Goal: Task Accomplishment & Management: Manage account settings

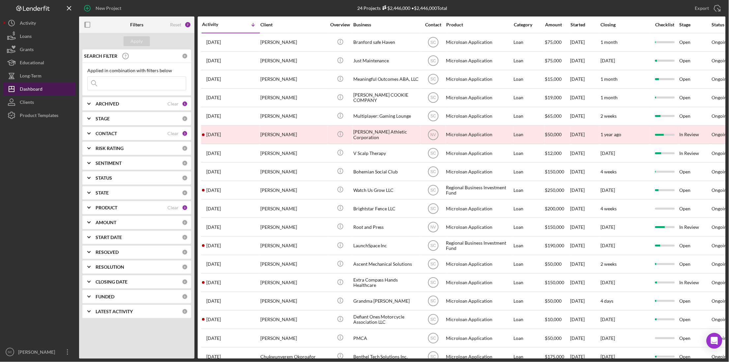
click at [30, 92] on div "Dashboard" at bounding box center [31, 89] width 23 height 15
click at [123, 85] on input at bounding box center [137, 83] width 98 height 13
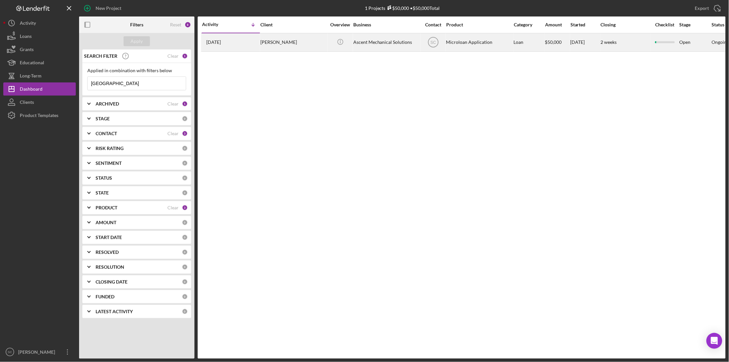
type input "[GEOGRAPHIC_DATA]"
click at [282, 43] on div "[PERSON_NAME]" at bounding box center [293, 42] width 66 height 17
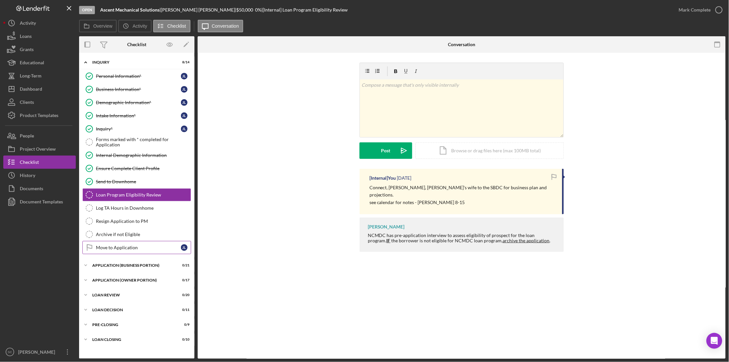
click at [120, 243] on link "Move to Application Move to Application J L" at bounding box center [136, 247] width 109 height 13
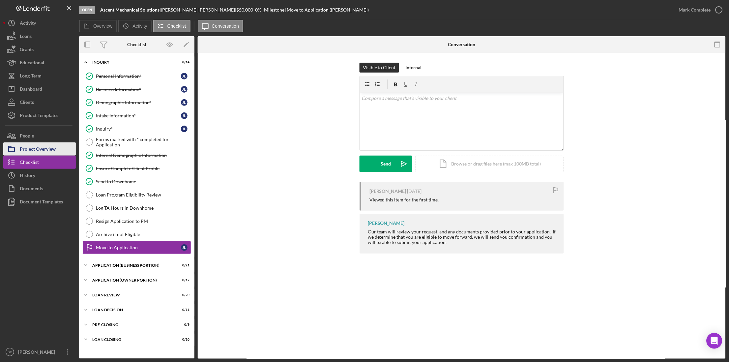
click at [59, 145] on button "Project Overview" at bounding box center [39, 148] width 72 height 13
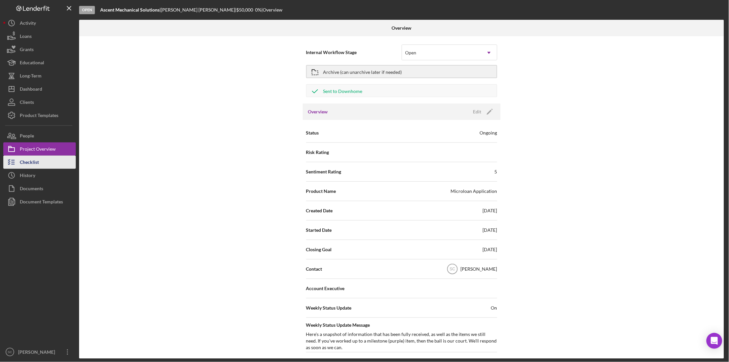
click at [44, 157] on button "Checklist" at bounding box center [39, 161] width 72 height 13
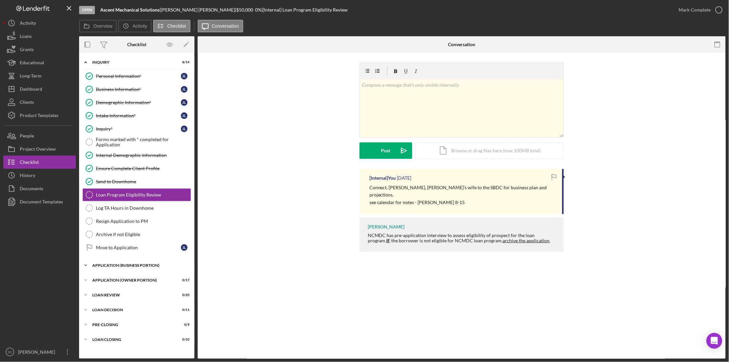
click at [123, 267] on div "APPLICATION (BUSINESS PORTION)" at bounding box center [139, 265] width 94 height 4
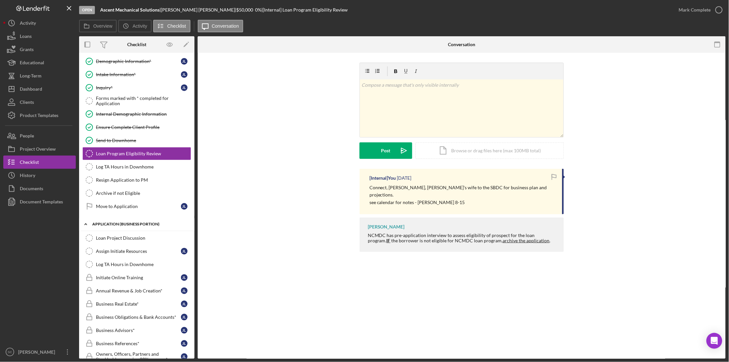
click at [113, 224] on div "APPLICATION (BUSINESS PORTION)" at bounding box center [139, 224] width 94 height 4
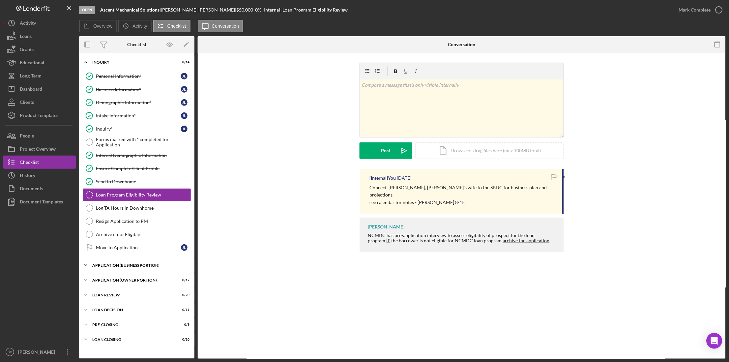
scroll to position [0, 0]
click at [113, 247] on div "Move to Application" at bounding box center [138, 247] width 85 height 5
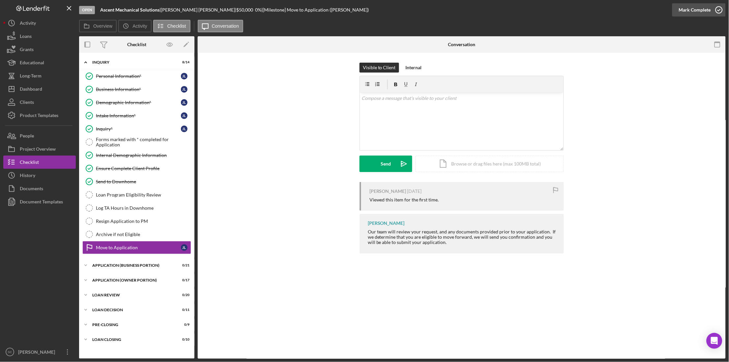
click at [699, 11] on div "Mark Complete" at bounding box center [694, 9] width 32 height 13
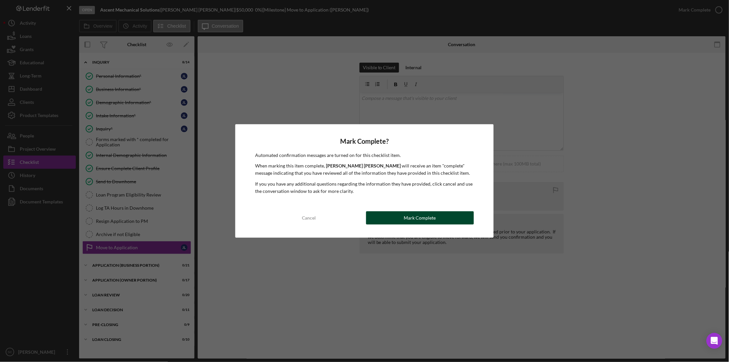
click at [419, 220] on div "Mark Complete" at bounding box center [420, 217] width 32 height 13
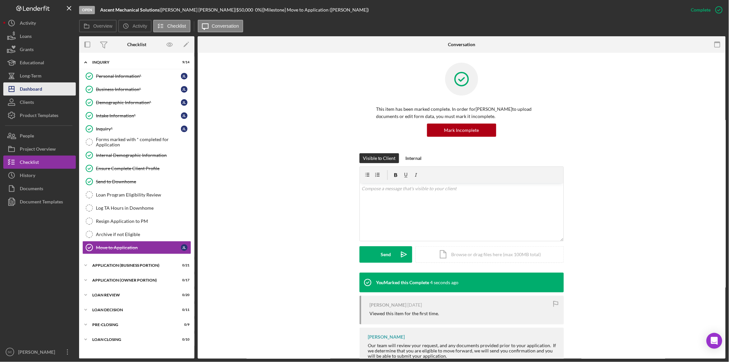
click at [27, 86] on div "Dashboard" at bounding box center [31, 89] width 22 height 15
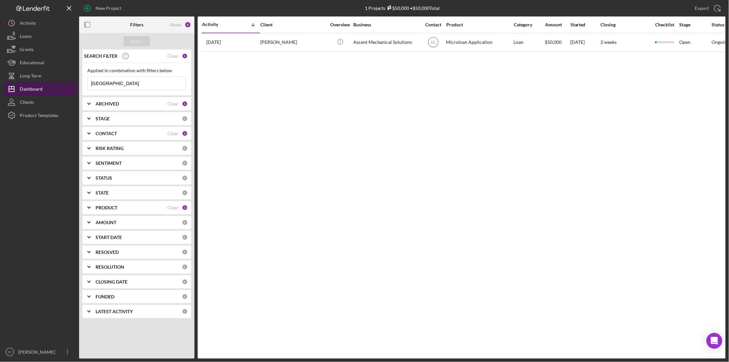
click at [34, 86] on div "Dashboard" at bounding box center [31, 89] width 23 height 15
click at [170, 54] on div "Clear" at bounding box center [172, 55] width 11 height 5
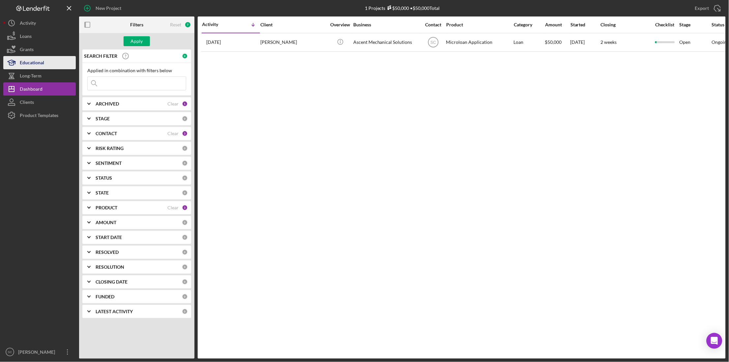
click at [29, 63] on div "Educational" at bounding box center [32, 63] width 24 height 15
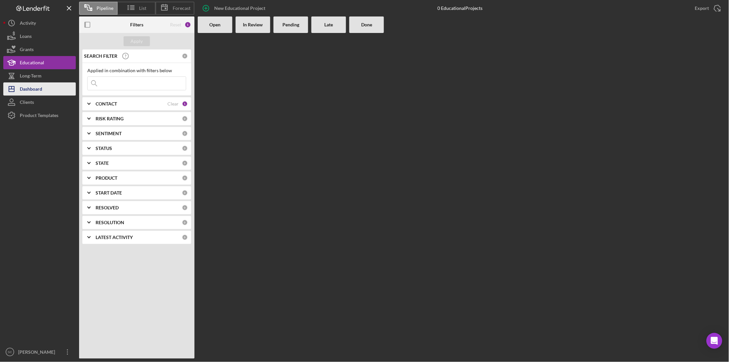
click at [30, 88] on div "Dashboard" at bounding box center [31, 89] width 22 height 15
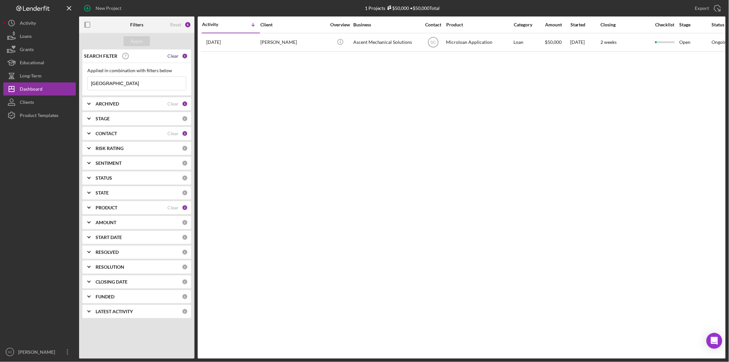
click at [173, 54] on div "Clear" at bounding box center [172, 55] width 11 height 5
click at [174, 57] on div "Clear" at bounding box center [172, 55] width 11 height 5
click at [141, 41] on div "Apply" at bounding box center [137, 41] width 12 height 10
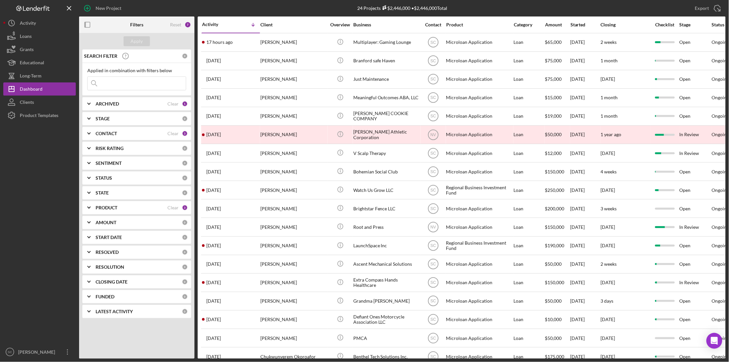
click at [134, 88] on input at bounding box center [137, 83] width 98 height 13
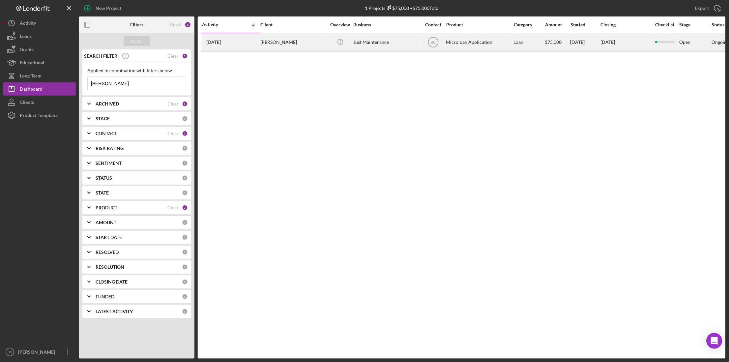
type input "[PERSON_NAME]"
click at [287, 44] on div "[PERSON_NAME]" at bounding box center [293, 42] width 66 height 17
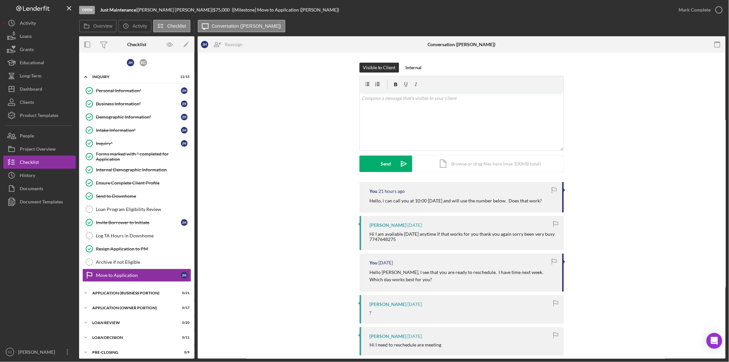
scroll to position [20, 0]
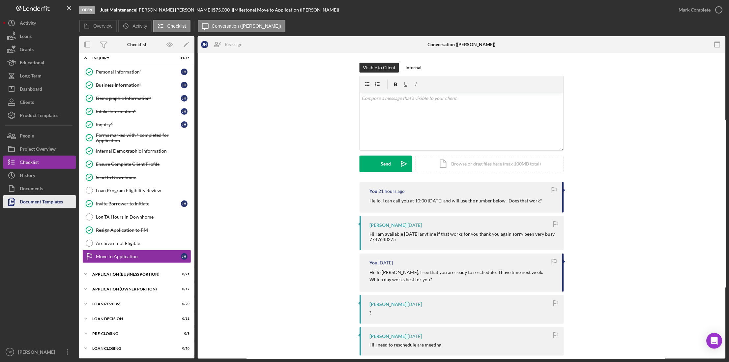
click at [45, 202] on div "Document Templates" at bounding box center [41, 202] width 43 height 15
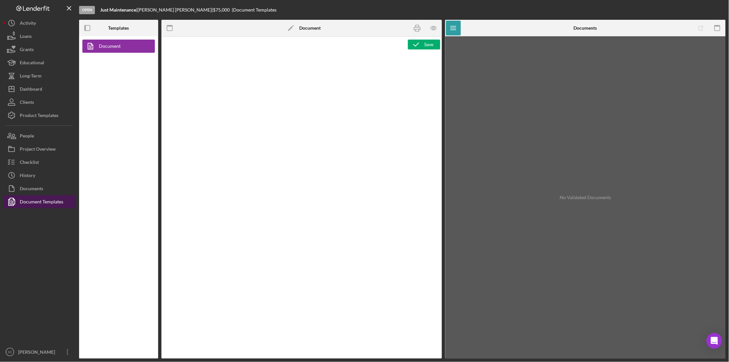
type textarea "<p style="text-align: center; line-height: normal; margin: 0 0 8pt; font-size: …"
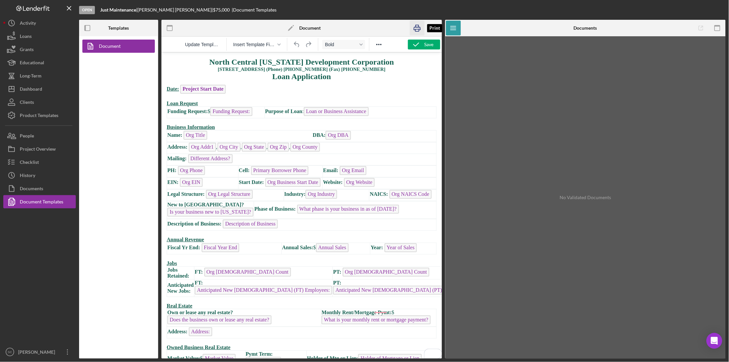
click at [416, 28] on icon "button" at bounding box center [417, 28] width 15 height 15
click at [417, 29] on rect "button" at bounding box center [417, 30] width 4 height 2
click at [54, 91] on button "Icon/Dashboard Dashboard" at bounding box center [39, 88] width 72 height 13
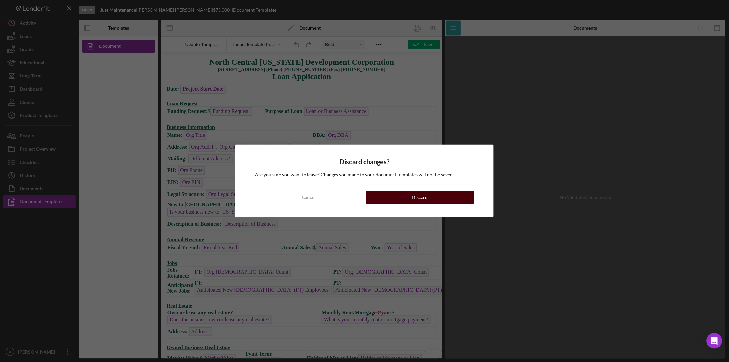
click at [419, 195] on div "Discard" at bounding box center [420, 197] width 16 height 13
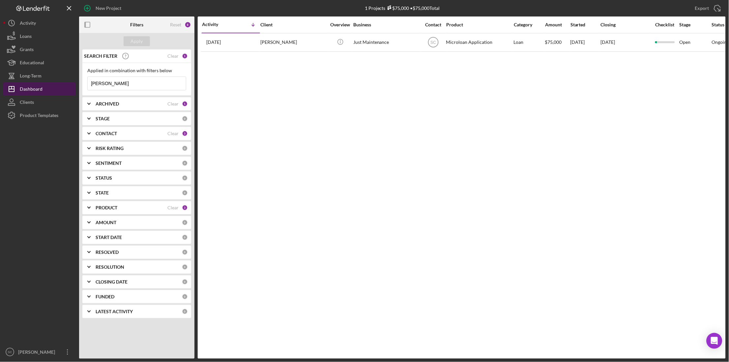
click at [44, 87] on button "Icon/Dashboard Dashboard" at bounding box center [39, 88] width 72 height 13
click at [184, 56] on div "1" at bounding box center [185, 56] width 6 height 6
click at [172, 58] on div "Clear" at bounding box center [172, 55] width 11 height 5
drag, startPoint x: 141, startPoint y: 43, endPoint x: 127, endPoint y: 79, distance: 38.2
click at [140, 47] on div "Apply" at bounding box center [136, 41] width 115 height 16
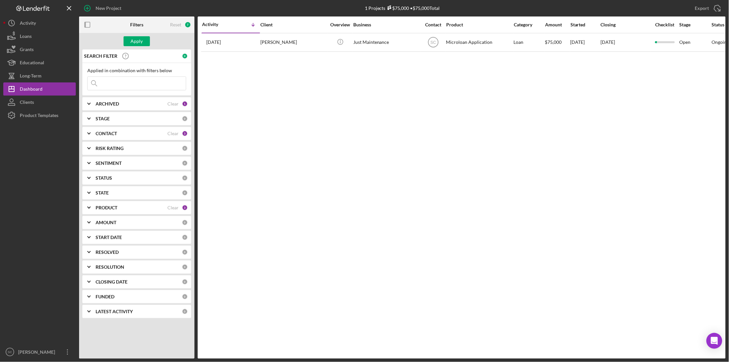
click at [123, 86] on input at bounding box center [137, 83] width 98 height 13
click at [137, 38] on div "Apply" at bounding box center [137, 41] width 12 height 10
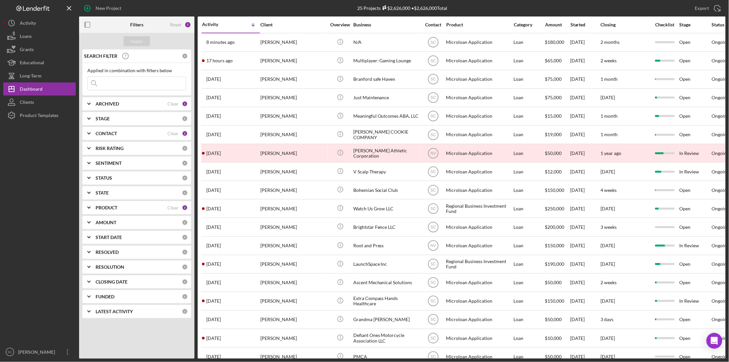
click at [112, 81] on input at bounding box center [137, 83] width 98 height 13
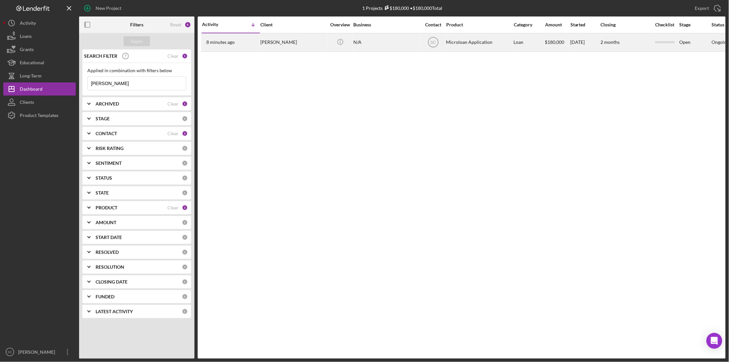
type input "[PERSON_NAME]"
click at [276, 42] on div "[PERSON_NAME]" at bounding box center [293, 42] width 66 height 17
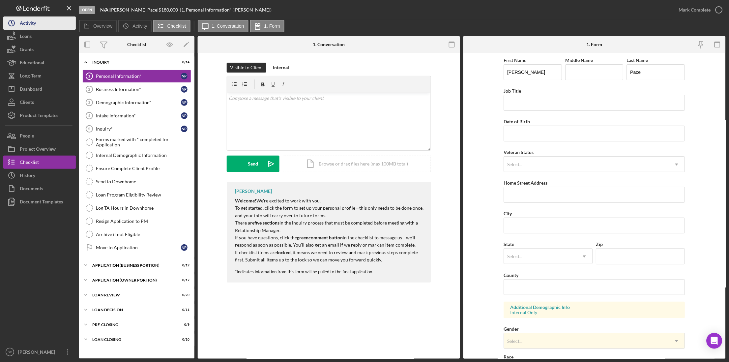
click at [36, 25] on button "Icon/History Activity" at bounding box center [39, 22] width 72 height 13
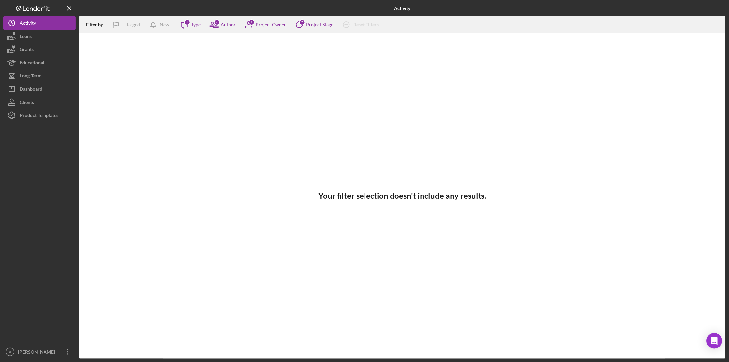
click at [164, 136] on div "Your filter selection doesn't include any results." at bounding box center [402, 195] width 646 height 325
click at [38, 86] on div "Dashboard" at bounding box center [31, 89] width 22 height 15
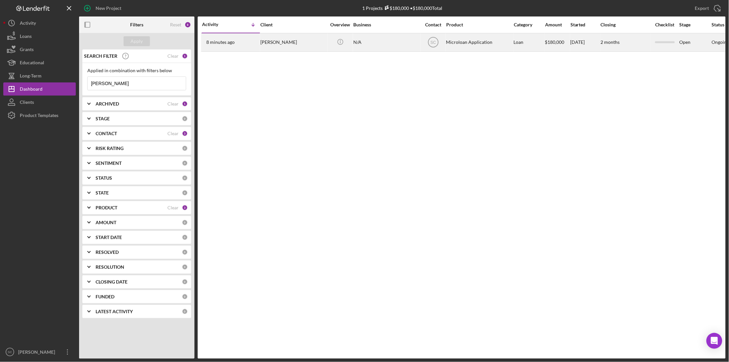
click at [288, 44] on div "[PERSON_NAME]" at bounding box center [293, 42] width 66 height 17
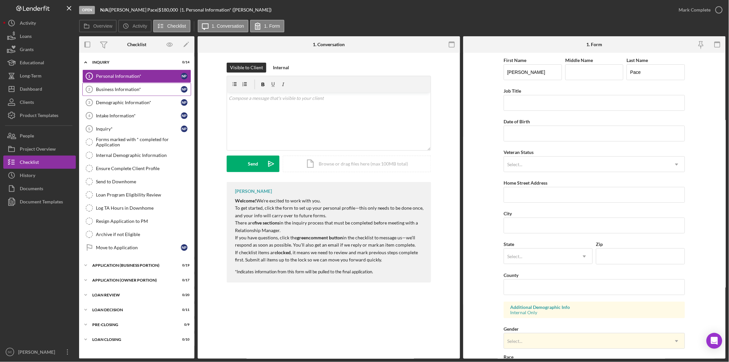
click at [129, 92] on div "Business Information*" at bounding box center [138, 89] width 85 height 5
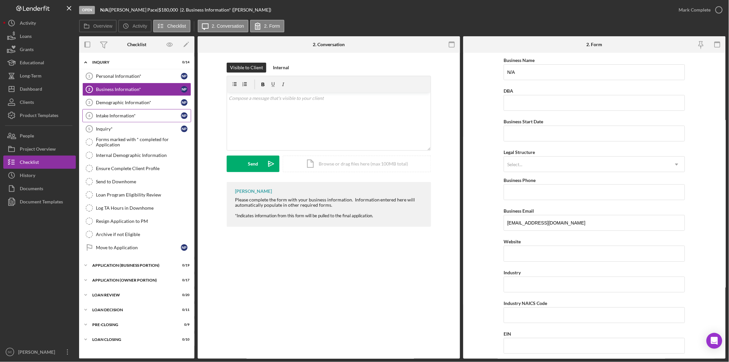
click at [125, 112] on link "Intake Information* 4 Intake Information* N P" at bounding box center [136, 115] width 109 height 13
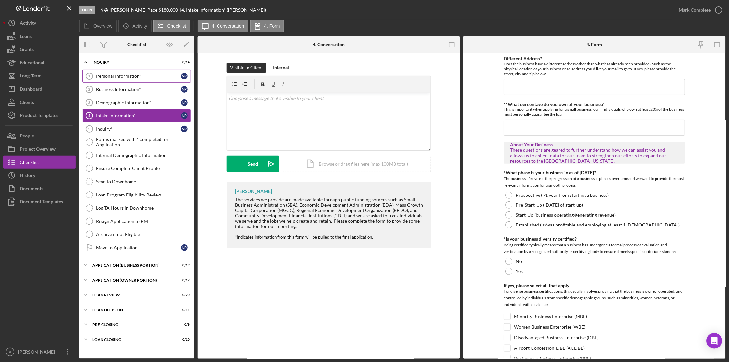
click at [128, 78] on div "Personal Information*" at bounding box center [138, 75] width 85 height 5
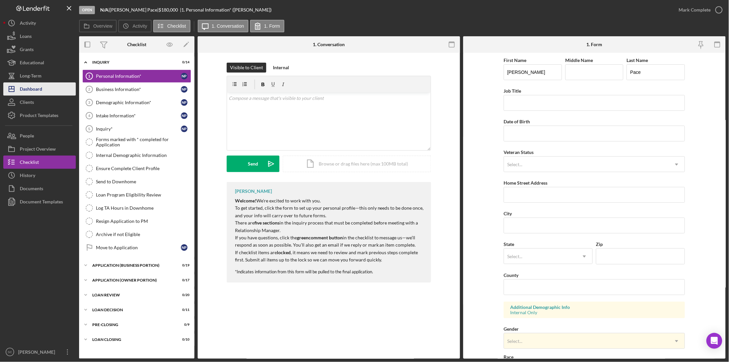
click at [24, 91] on div "Dashboard" at bounding box center [31, 89] width 22 height 15
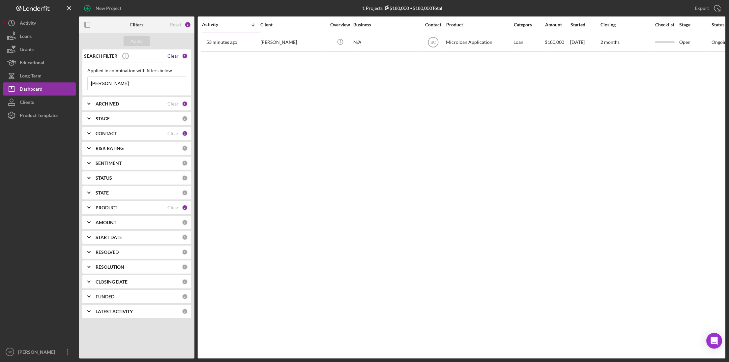
click at [172, 57] on div "Clear" at bounding box center [172, 55] width 11 height 5
click at [142, 44] on div "Apply" at bounding box center [137, 41] width 12 height 10
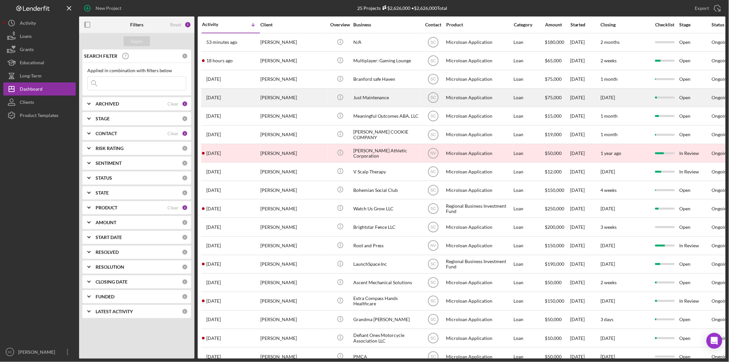
click at [281, 93] on div "[PERSON_NAME]" at bounding box center [293, 97] width 66 height 17
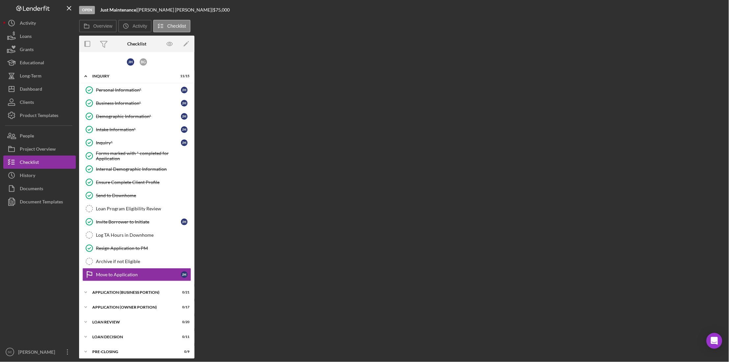
scroll to position [19, 0]
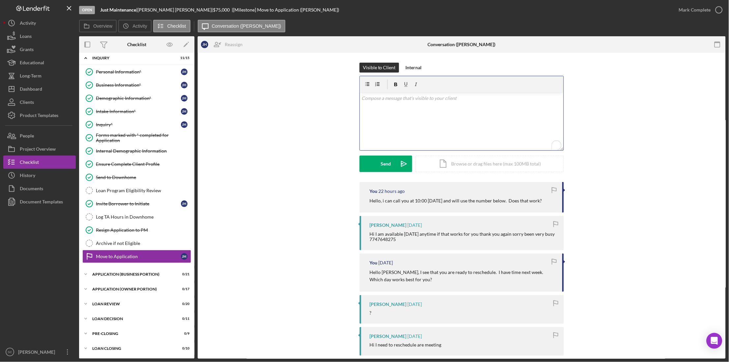
click at [377, 100] on p "To enrich screen reader interactions, please activate Accessibility in Grammarl…" at bounding box center [462, 98] width 200 height 7
click at [373, 102] on div "v Color teal Color pink Remove color Add row above Add row below Add column bef…" at bounding box center [462, 122] width 204 height 58
click at [410, 67] on div "Internal" at bounding box center [413, 68] width 16 height 10
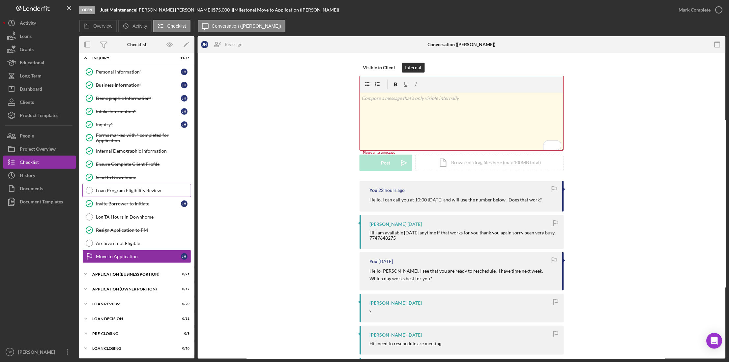
click at [127, 193] on link "Loan Program Eligibility Review Loan Program Eligibility Review" at bounding box center [136, 190] width 109 height 13
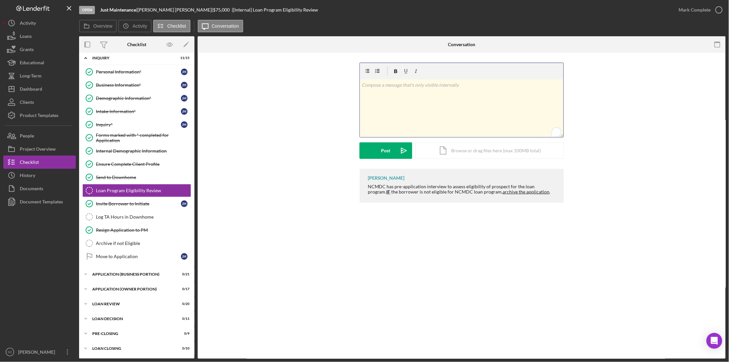
click at [369, 86] on p "To enrich screen reader interactions, please activate Accessibility in Grammarl…" at bounding box center [462, 84] width 200 height 7
paste div "To enrich screen reader interactions, please activate Accessibility in Grammarl…"
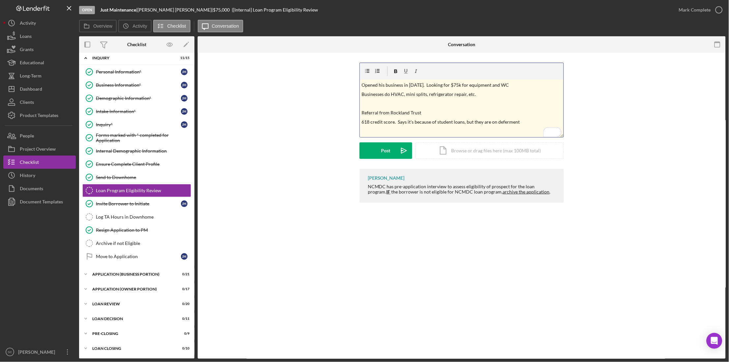
scroll to position [8, 0]
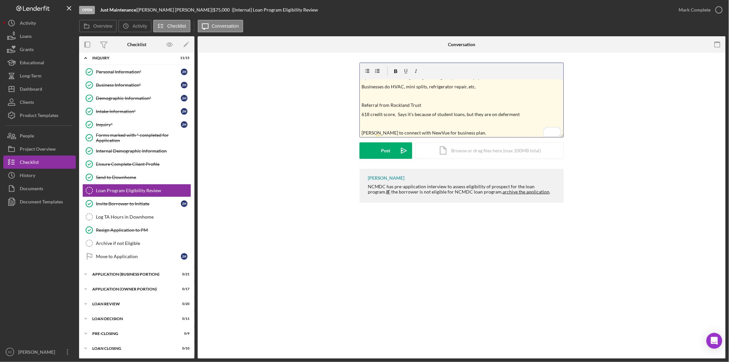
click at [396, 96] on p "To enrich screen reader interactions, please activate Accessibility in Grammarl…" at bounding box center [462, 95] width 200 height 7
click at [393, 120] on p "To enrich screen reader interactions, please activate Accessibility in Grammarl…" at bounding box center [462, 121] width 200 height 7
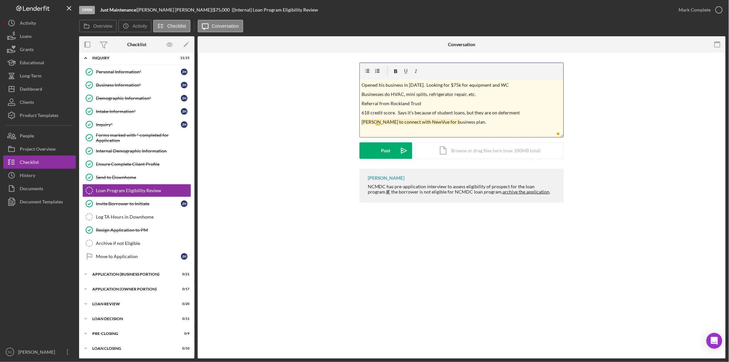
click at [377, 121] on p "[PERSON_NAME] to connect with NewVue for business plan." at bounding box center [462, 121] width 200 height 7
click at [392, 122] on p "[PERSON_NAME] connect with NewVue for business plan." at bounding box center [462, 121] width 200 height 7
click at [472, 120] on p "[PERSON_NAME] connected with NewVue for a business plan." at bounding box center [462, 121] width 200 height 7
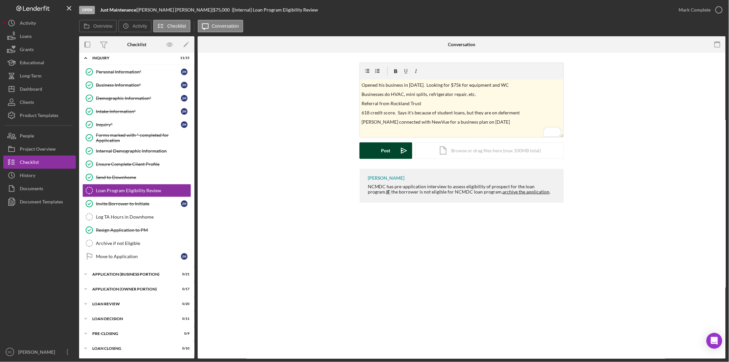
click at [375, 153] on button "Post Icon/icon-invite-send" at bounding box center [385, 150] width 53 height 16
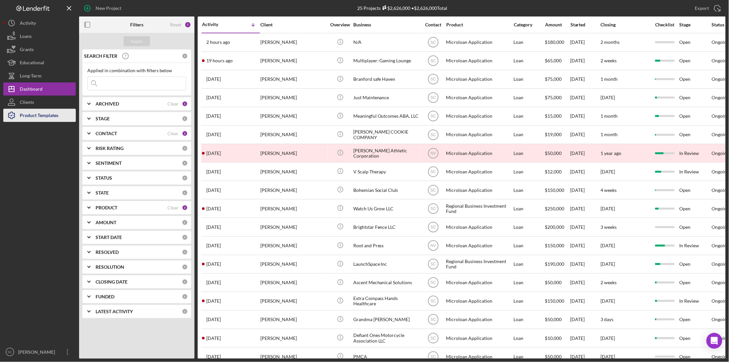
click at [37, 111] on div "Product Templates" at bounding box center [39, 116] width 39 height 15
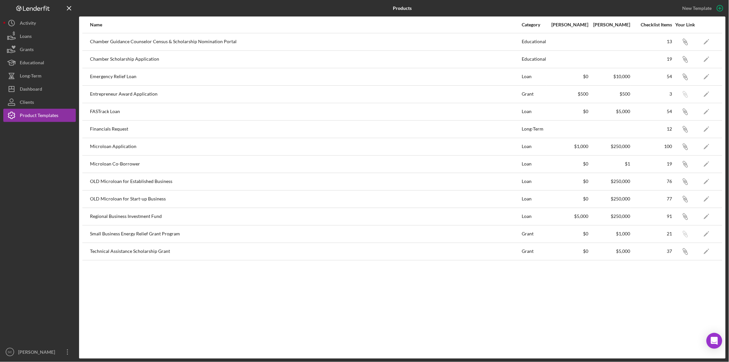
click at [118, 251] on div "Technical Assistance Scholarship Grant" at bounding box center [305, 251] width 431 height 16
click at [685, 148] on icon "Icon/Link" at bounding box center [684, 146] width 15 height 15
click at [37, 87] on div "Dashboard" at bounding box center [31, 89] width 22 height 15
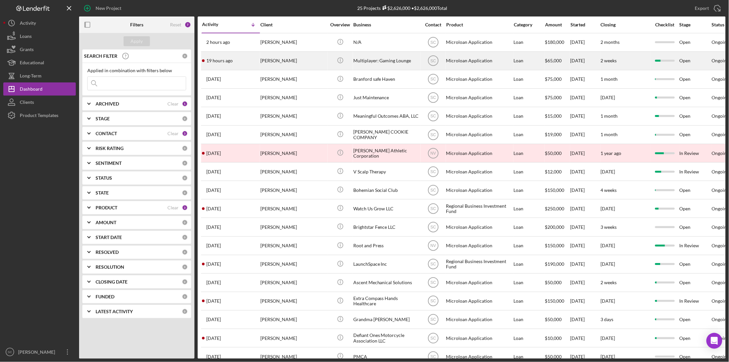
click at [295, 62] on div "[PERSON_NAME]" at bounding box center [293, 60] width 66 height 17
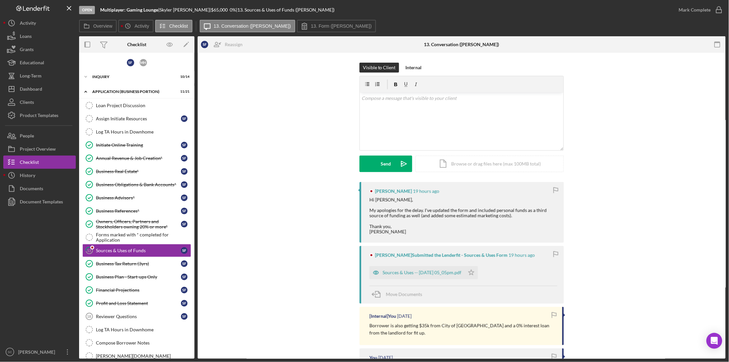
scroll to position [45, 0]
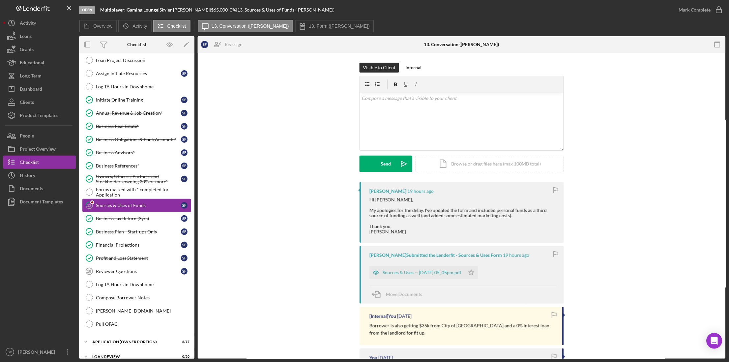
click at [124, 204] on div "Sources & Uses of Funds" at bounding box center [138, 205] width 85 height 5
click at [476, 274] on icon "Icon/Star" at bounding box center [470, 272] width 13 height 13
click at [381, 110] on div "v Color teal Color pink Remove color Add row above Add row below Add column bef…" at bounding box center [462, 122] width 204 height 58
click at [382, 160] on div "Send" at bounding box center [386, 163] width 10 height 16
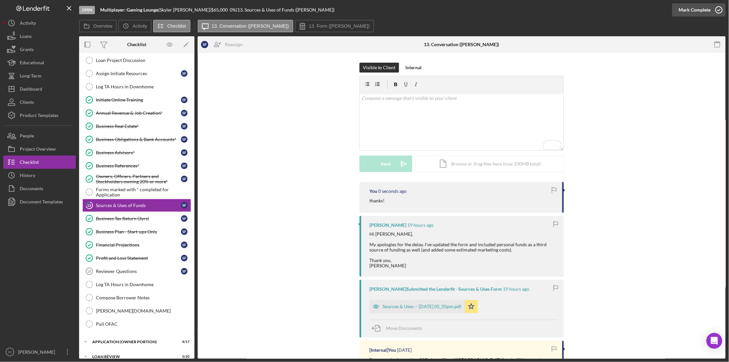
click at [691, 10] on div "Mark Complete" at bounding box center [694, 9] width 32 height 13
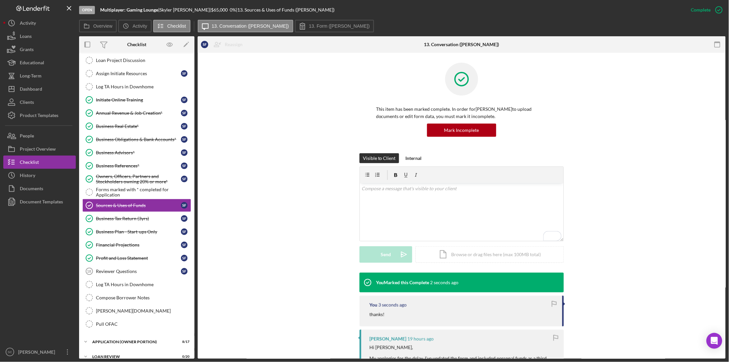
click at [303, 246] on div "Visible to Client Internal v Color teal Color pink Remove color Add row above A…" at bounding box center [461, 212] width 508 height 119
click at [124, 274] on div "Reviewer Questions" at bounding box center [138, 270] width 85 height 5
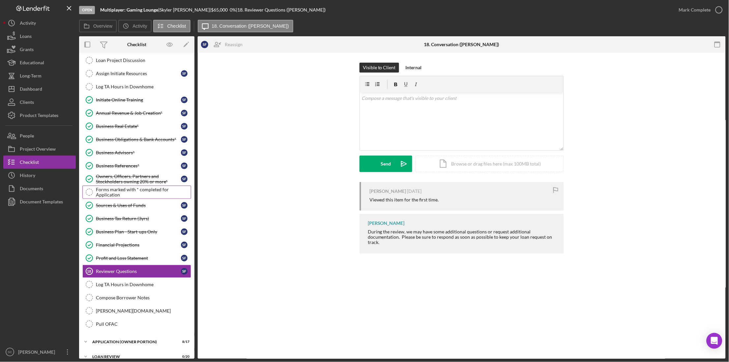
click at [114, 192] on div "Forms marked with * completed for Application" at bounding box center [143, 192] width 95 height 11
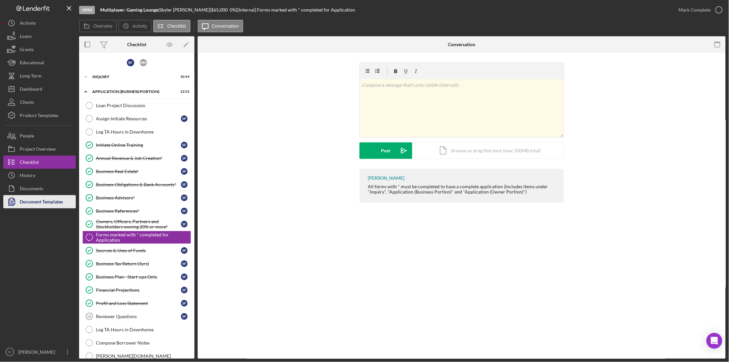
click at [59, 197] on div "Document Templates" at bounding box center [41, 202] width 43 height 15
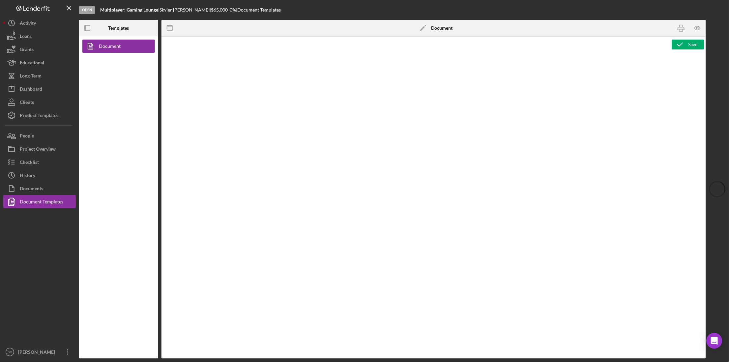
type textarea "<p style="text-align: center; line-height: normal; margin: 0 0 8pt; font-size: …"
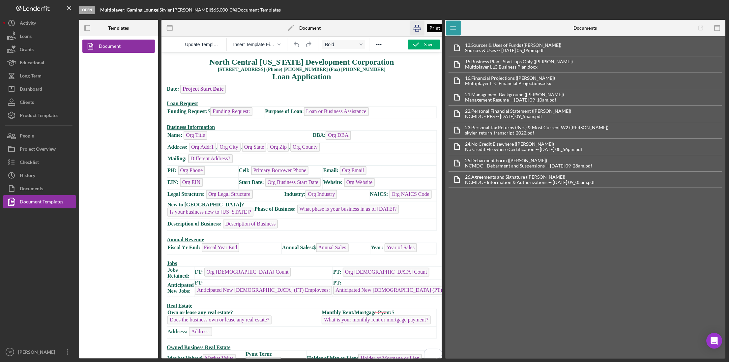
click at [416, 30] on icon "button" at bounding box center [417, 28] width 15 height 15
click at [44, 146] on div "Project Overview" at bounding box center [38, 149] width 36 height 15
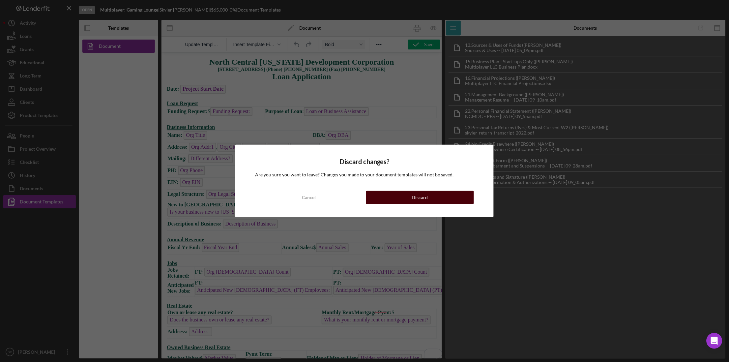
click at [401, 199] on button "Discard" at bounding box center [420, 197] width 108 height 13
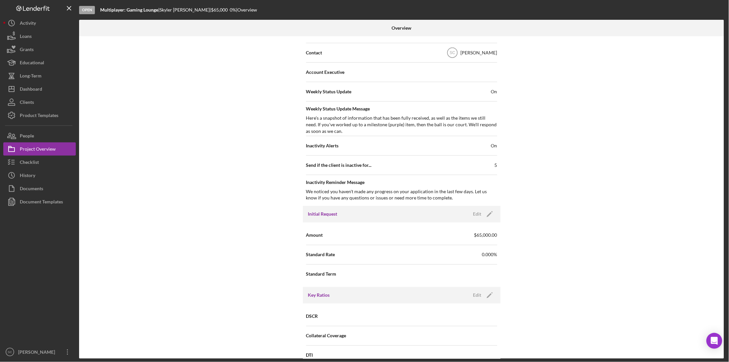
scroll to position [247, 0]
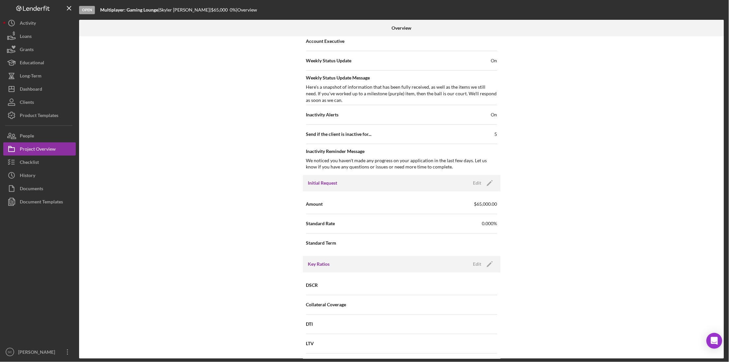
click at [355, 207] on div "Amount $65,000.00" at bounding box center [401, 204] width 191 height 16
click at [354, 241] on div "Standard Term" at bounding box center [401, 243] width 191 height 16
click at [355, 259] on div "Key Ratios Edit Icon/Edit" at bounding box center [402, 264] width 198 height 16
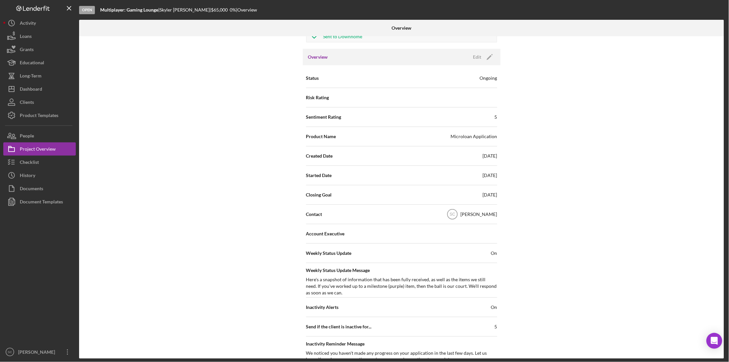
scroll to position [0, 0]
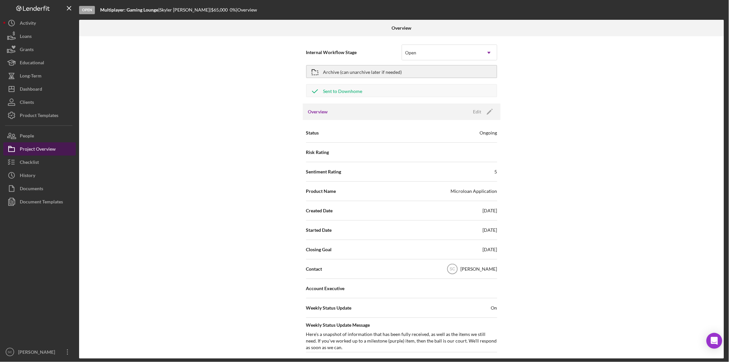
click at [50, 151] on div "Project Overview" at bounding box center [38, 149] width 36 height 15
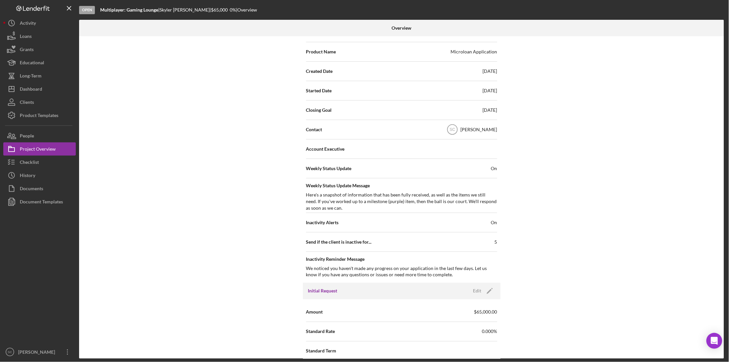
scroll to position [206, 0]
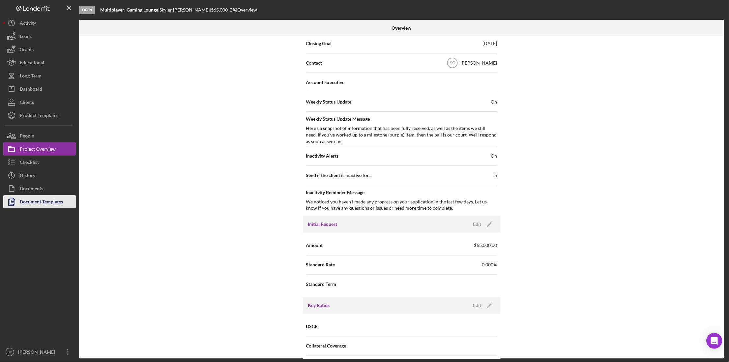
click at [36, 202] on div "Document Templates" at bounding box center [41, 202] width 43 height 15
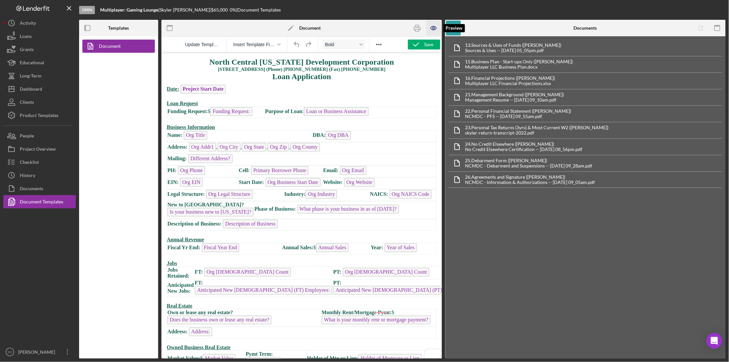
click at [432, 27] on icon "button" at bounding box center [433, 28] width 15 height 15
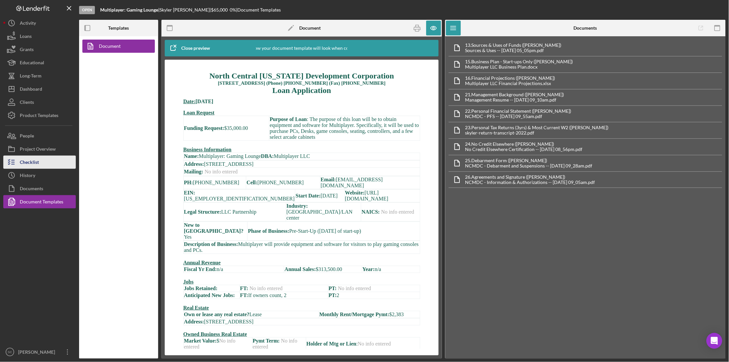
click at [44, 160] on button "Checklist" at bounding box center [39, 161] width 72 height 13
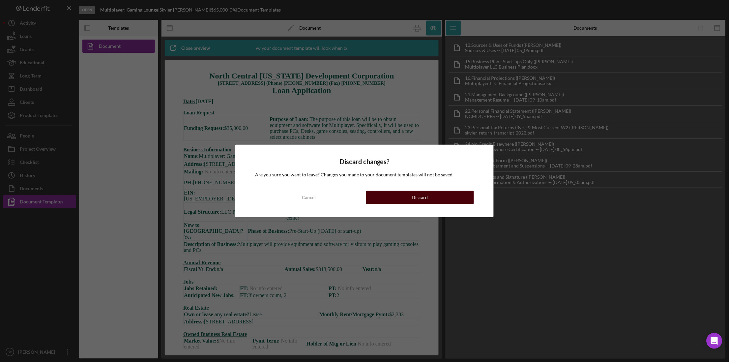
click at [437, 195] on button "Discard" at bounding box center [420, 197] width 108 height 13
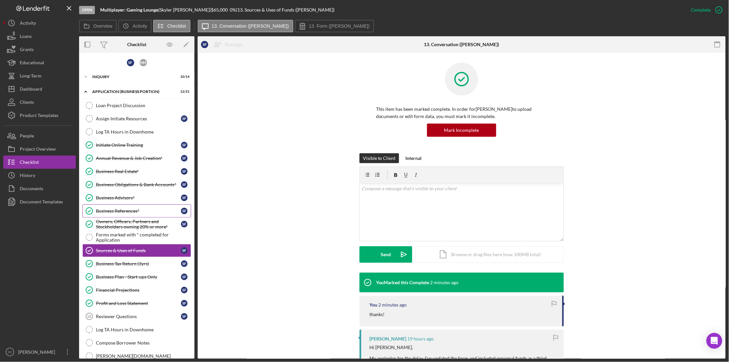
scroll to position [45, 0]
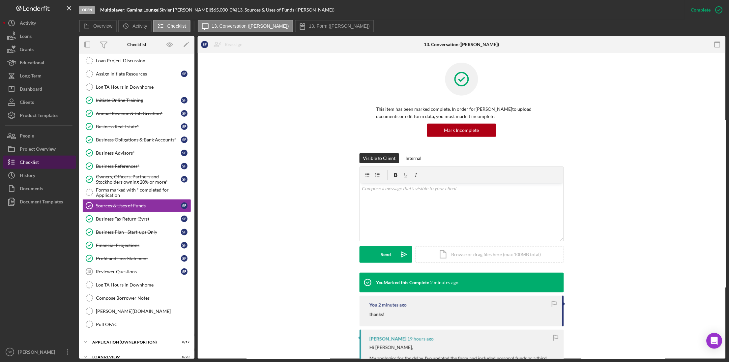
click at [28, 162] on div "Checklist" at bounding box center [29, 162] width 19 height 15
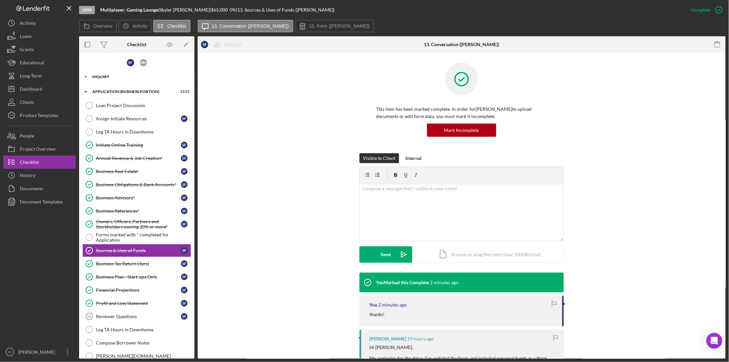
click at [124, 77] on div "INQUIRY" at bounding box center [139, 77] width 94 height 4
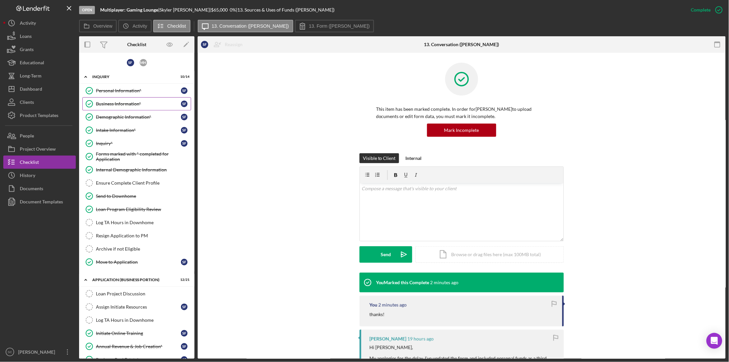
click at [124, 102] on div "Business Information*" at bounding box center [138, 103] width 85 height 5
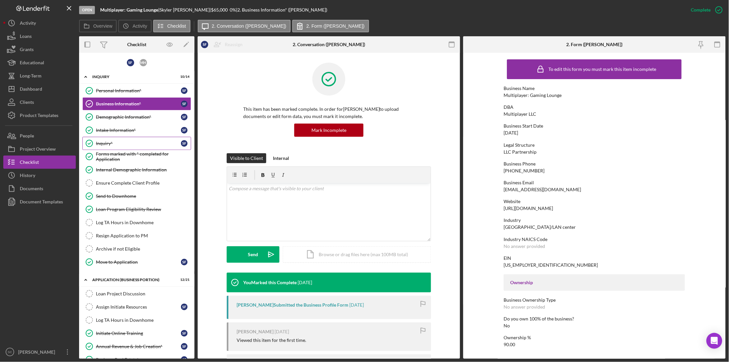
click at [115, 139] on link "Inquiry* Inquiry* S F" at bounding box center [136, 143] width 109 height 13
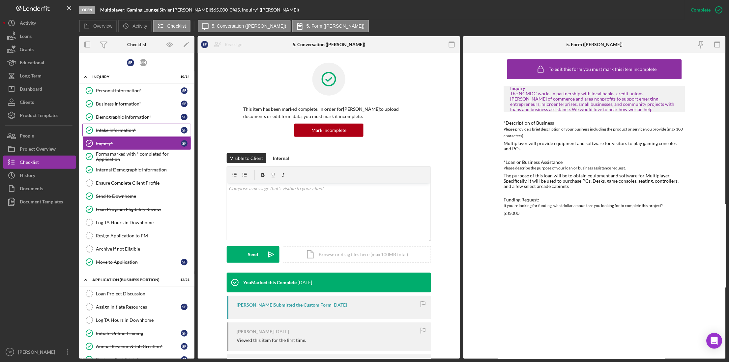
click at [116, 130] on div "Intake Information*" at bounding box center [138, 129] width 85 height 5
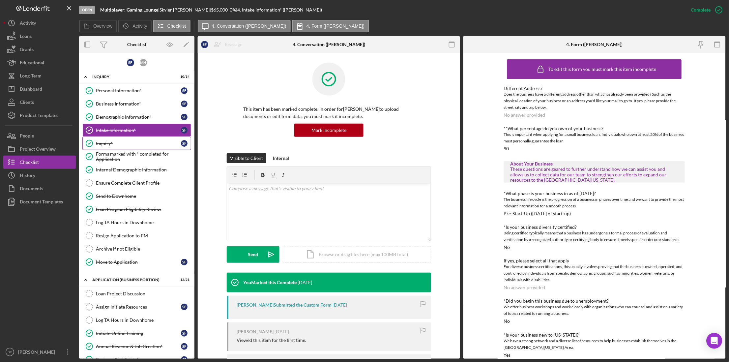
click at [115, 141] on div "Inquiry*" at bounding box center [138, 143] width 85 height 5
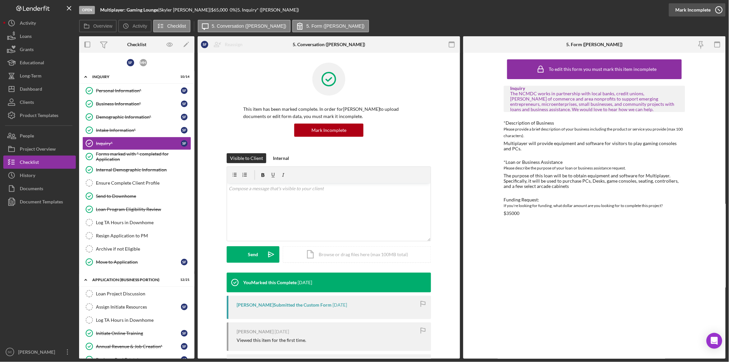
click at [718, 10] on icon "button" at bounding box center [718, 10] width 16 height 16
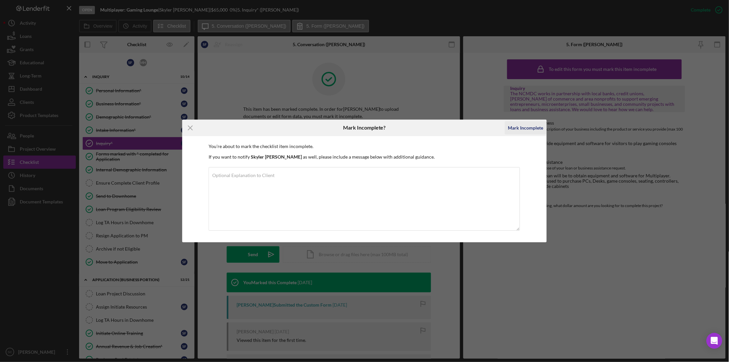
click at [532, 126] on div "Mark Incomplete" at bounding box center [525, 127] width 35 height 13
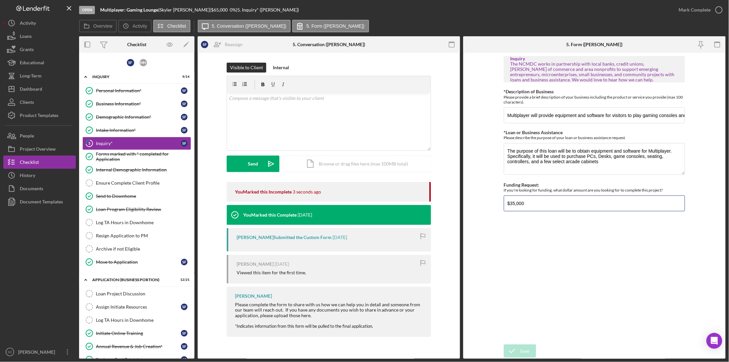
drag, startPoint x: 540, startPoint y: 202, endPoint x: 488, endPoint y: 200, distance: 52.1
click at [488, 200] on form "Inquiry The NCMDC works in partnership with local banks, credit unions, chamber…" at bounding box center [594, 206] width 262 height 306
type input "$65,000"
click at [523, 347] on div "Save" at bounding box center [524, 350] width 9 height 13
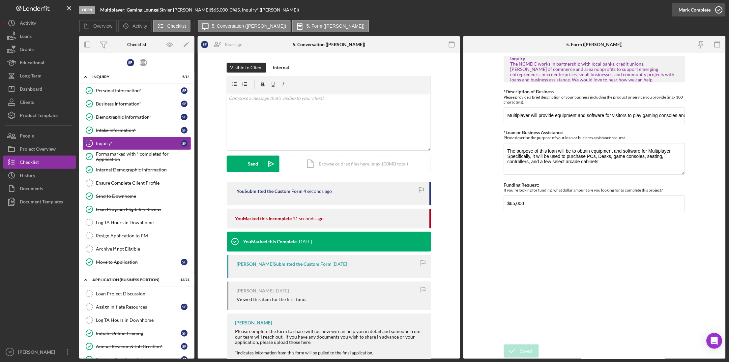
click at [712, 7] on icon "button" at bounding box center [718, 10] width 16 height 16
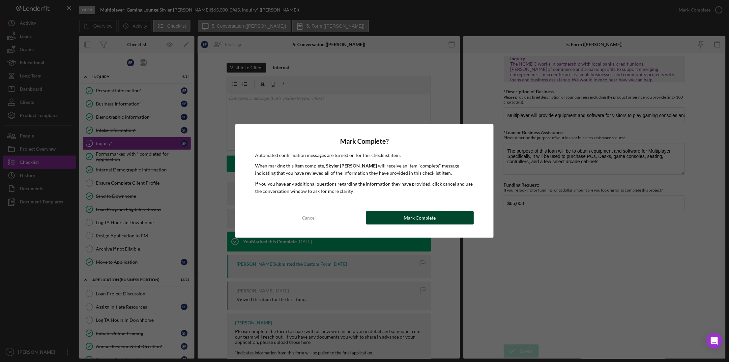
click at [447, 216] on button "Mark Complete" at bounding box center [420, 217] width 108 height 13
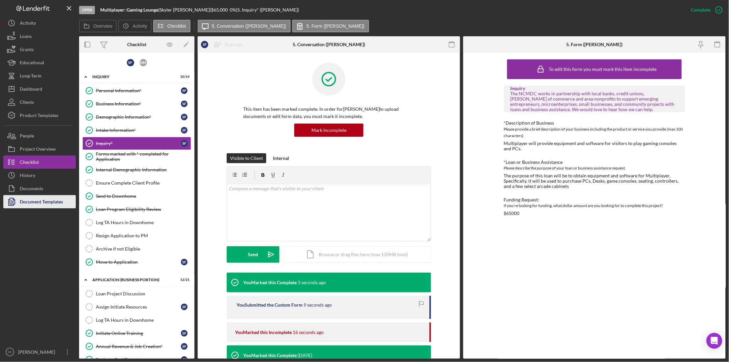
click at [32, 201] on div "Document Templates" at bounding box center [41, 202] width 43 height 15
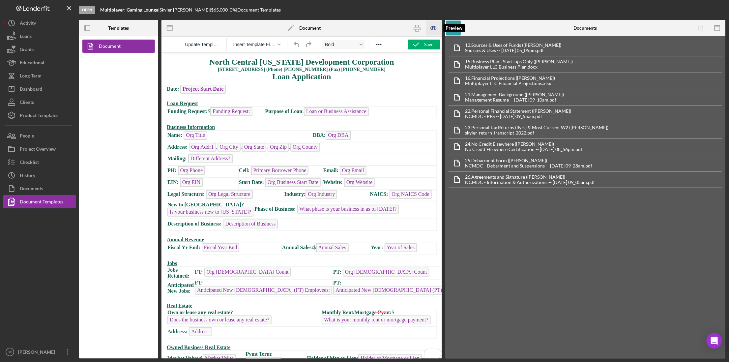
click at [434, 27] on icon "button" at bounding box center [433, 28] width 2 height 2
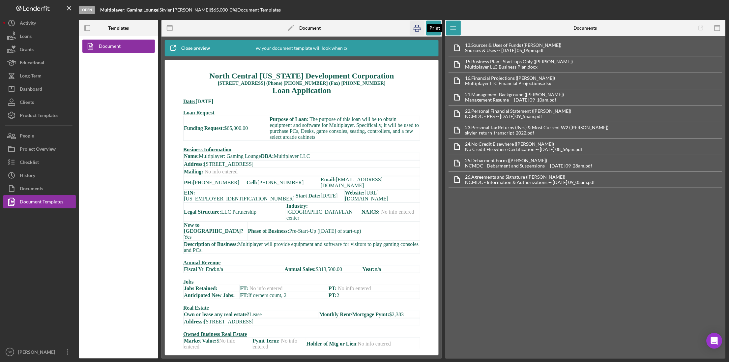
click at [416, 27] on icon "button" at bounding box center [417, 28] width 15 height 15
click at [37, 190] on div "Documents" at bounding box center [31, 189] width 23 height 15
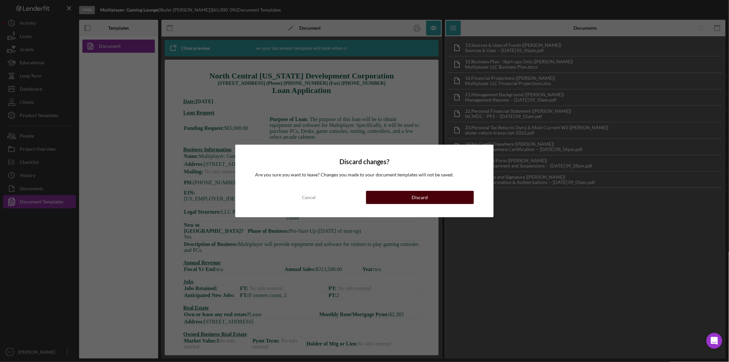
click at [450, 200] on button "Discard" at bounding box center [420, 197] width 108 height 13
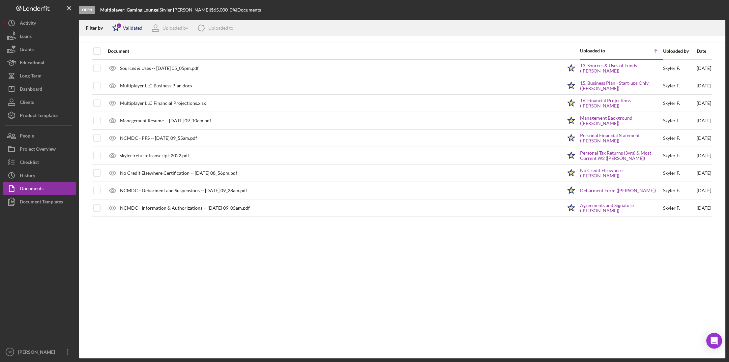
click at [125, 25] on div "Validated" at bounding box center [132, 27] width 19 height 5
click at [114, 63] on input "checkbox" at bounding box center [115, 63] width 7 height 7
checkbox input "true"
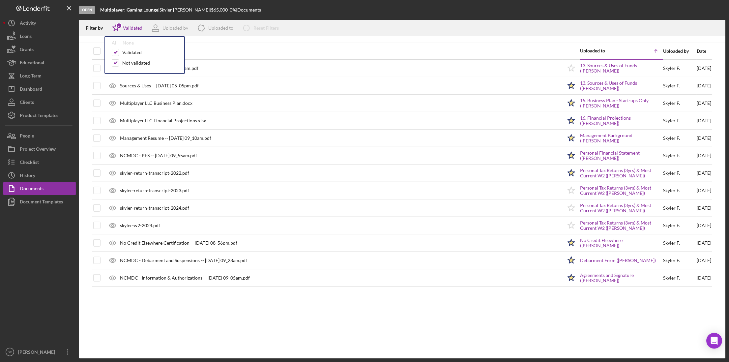
click at [247, 321] on div "Document Uploaded to Icon/Table Sort Arrow Uploaded by Date Sources & Uses -- 2…" at bounding box center [402, 201] width 646 height 316
click at [697, 49] on div "Date" at bounding box center [704, 50] width 14 height 5
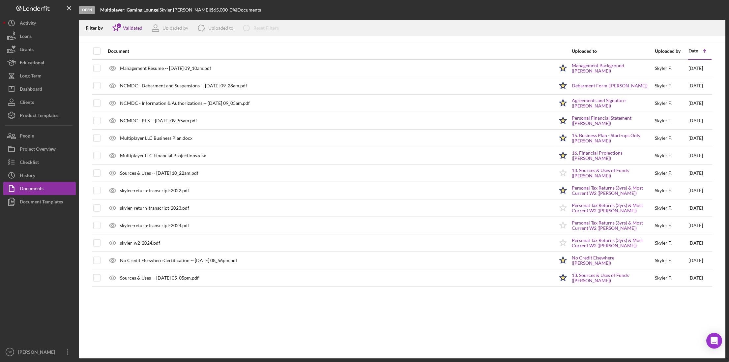
click at [692, 52] on div "Date" at bounding box center [693, 50] width 10 height 5
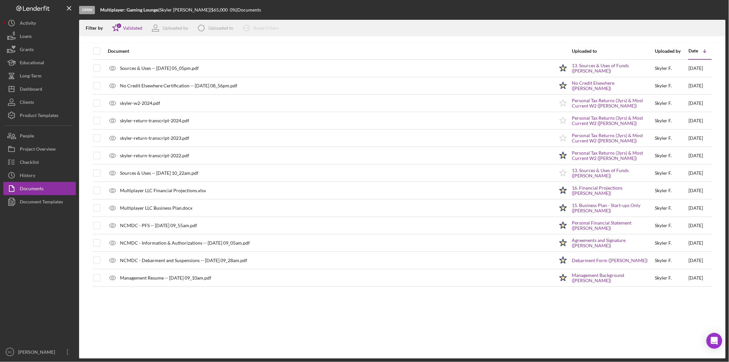
drag, startPoint x: 203, startPoint y: 66, endPoint x: -291, endPoint y: 238, distance: 523.1
click at [0, 238] on html "Open Multiplayer: Gaming Lounge | Skyler Frink | $65,000 $65,000 0 % | Document…" at bounding box center [364, 181] width 729 height 362
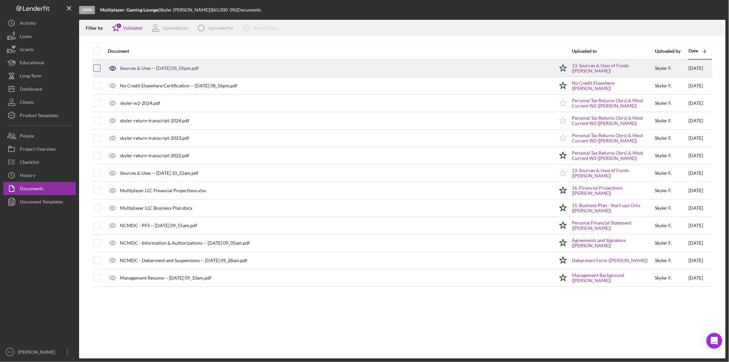
click at [98, 67] on input "checkbox" at bounding box center [97, 68] width 7 height 7
checkbox input "true"
drag, startPoint x: 141, startPoint y: 66, endPoint x: 164, endPoint y: 70, distance: 23.4
click at [164, 70] on div "Sources & Uses -- 2025-09-09 05_05pm.pdf" at bounding box center [159, 68] width 79 height 5
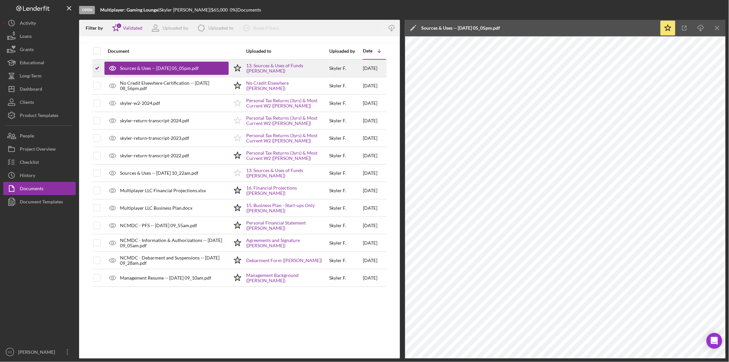
drag, startPoint x: 164, startPoint y: 70, endPoint x: 184, endPoint y: 70, distance: 20.1
click at [184, 70] on div "Sources & Uses -- 2025-09-09 05_05pm.pdf" at bounding box center [159, 68] width 79 height 5
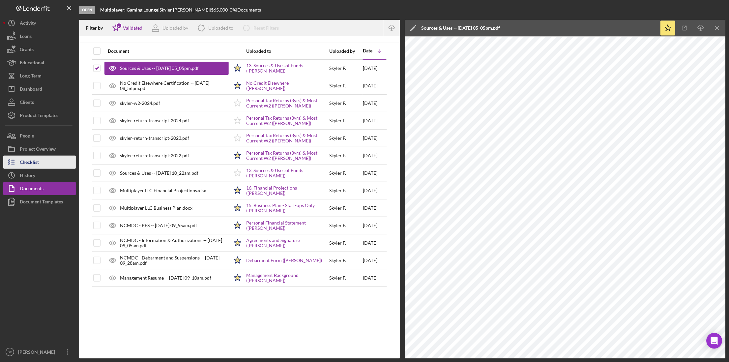
drag, startPoint x: 42, startPoint y: 178, endPoint x: 41, endPoint y: 161, distance: 16.8
click at [42, 178] on button "Icon/History History" at bounding box center [39, 175] width 72 height 13
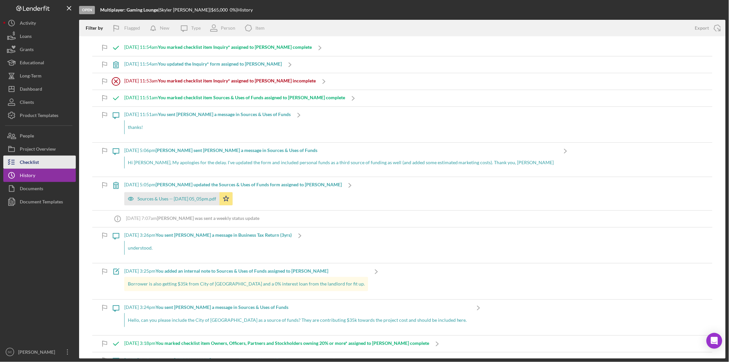
click at [41, 160] on button "Checklist" at bounding box center [39, 161] width 72 height 13
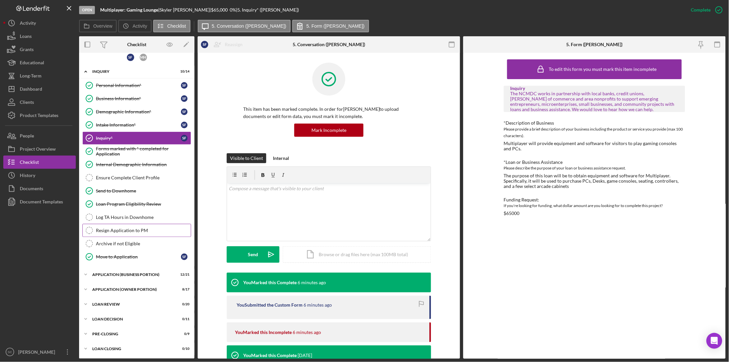
scroll to position [6, 0]
click at [116, 271] on div "Icon/Expander APPLICATION (BUSINESS PORTION) 12 / 21" at bounding box center [136, 273] width 115 height 13
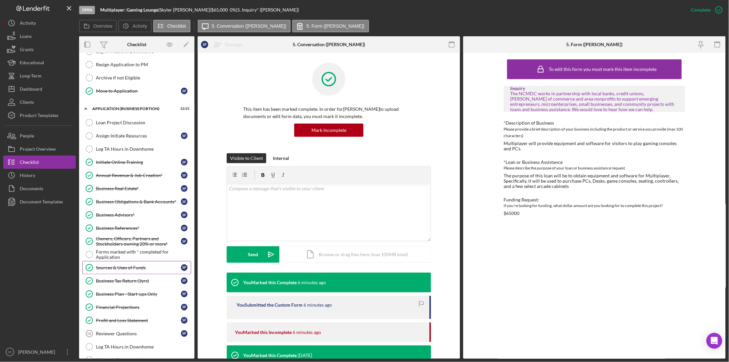
scroll to position [253, 0]
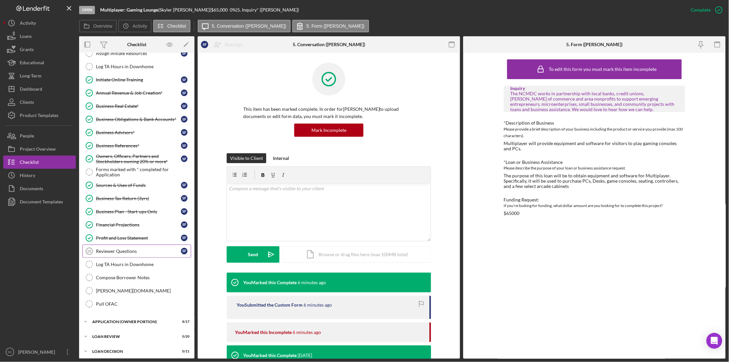
click at [119, 254] on div "Reviewer Questions" at bounding box center [138, 250] width 85 height 5
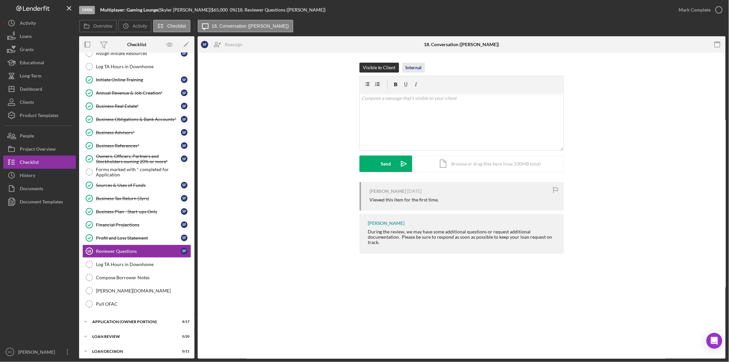
click at [414, 67] on div "Internal" at bounding box center [413, 68] width 16 height 10
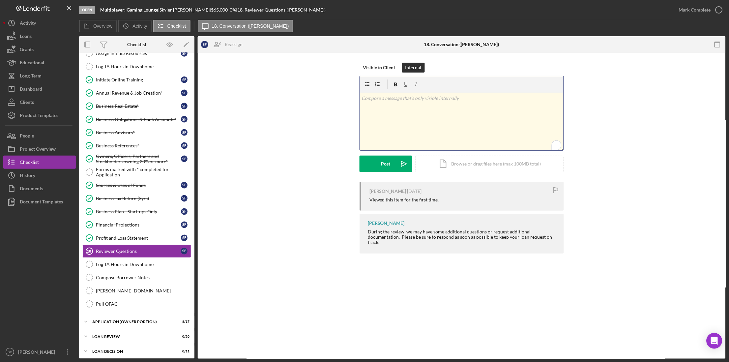
click at [375, 100] on p "To enrich screen reader interactions, please activate Accessibility in Grammarl…" at bounding box center [462, 98] width 200 height 7
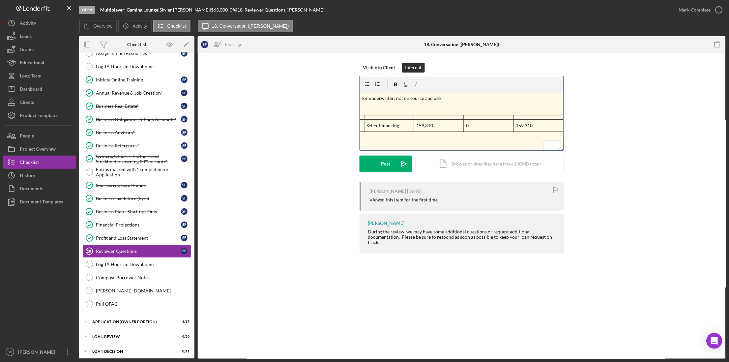
click at [449, 97] on p "for underwriter: not on source and use" at bounding box center [462, 98] width 200 height 7
drag, startPoint x: 496, startPoint y: 126, endPoint x: 459, endPoint y: 122, distance: 36.8
click at [459, 122] on div "v Color teal Color pink Remove color Add row above Add row below Add column bef…" at bounding box center [462, 122] width 204 height 58
click at [464, 117] on div "To enrich screen reader interactions, please activate Accessibility in Grammarl…" at bounding box center [475, 113] width 23 height 12
click at [529, 123] on p "159,310" at bounding box center [533, 125] width 42 height 7
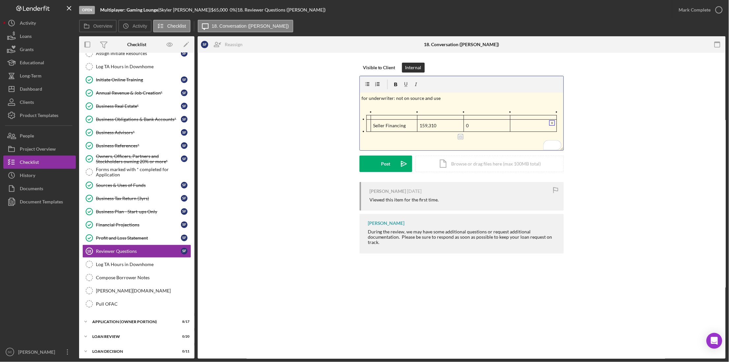
click at [494, 129] on p "0" at bounding box center [487, 125] width 42 height 7
click at [447, 126] on p "159,310" at bounding box center [441, 125] width 42 height 7
click at [459, 97] on p "for underwriter: not on source and use" at bounding box center [462, 98] width 200 height 7
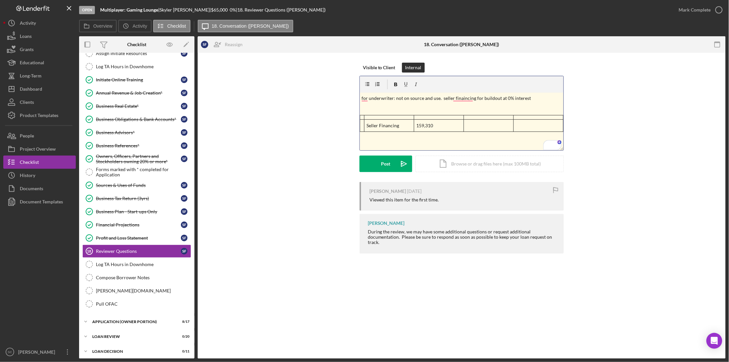
click at [459, 97] on p "for underwriter: not on source and use. seller finaincing for buildout at 0% in…" at bounding box center [462, 98] width 200 height 7
drag, startPoint x: 459, startPoint y: 97, endPoint x: 453, endPoint y: 99, distance: 7.0
click at [453, 99] on p "for underwriter: not on source and use. seller finaincing for buildout at 0% in…" at bounding box center [462, 98] width 200 height 7
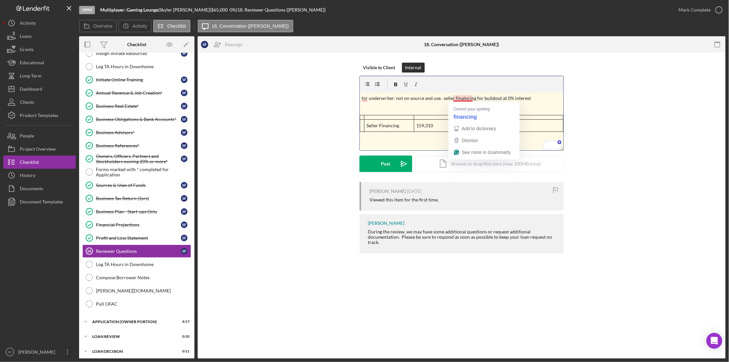
click at [460, 100] on p "for underwriter: not on source and use. seller finaincing for buildout at 0% in…" at bounding box center [462, 98] width 200 height 7
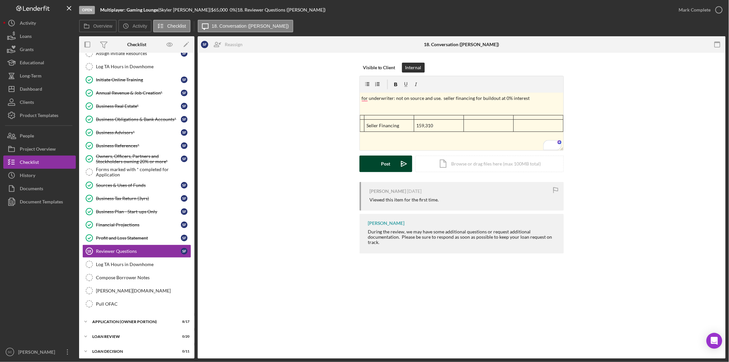
click at [381, 163] on div "Post" at bounding box center [385, 163] width 9 height 16
